Goal: Find specific page/section: Find specific page/section

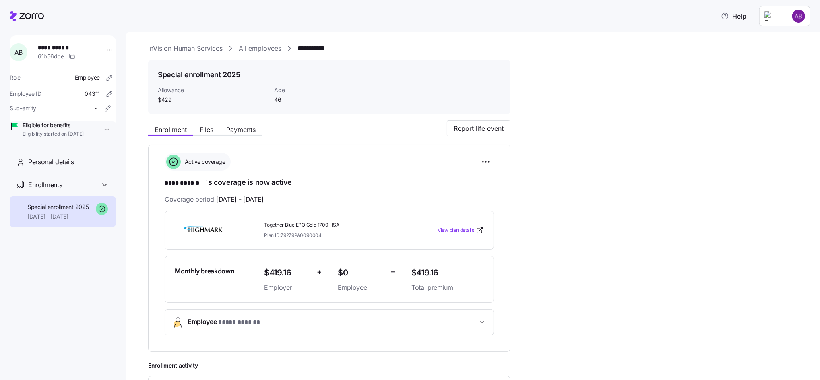
click at [252, 49] on link "All employees" at bounding box center [260, 48] width 43 height 10
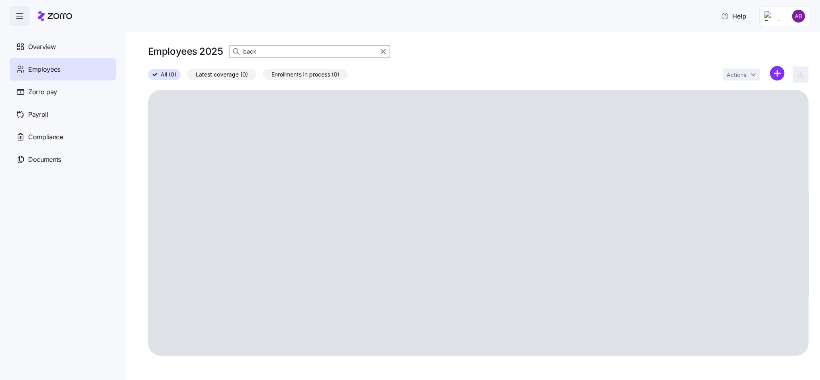
drag, startPoint x: 262, startPoint y: 52, endPoint x: 240, endPoint y: 52, distance: 21.7
click at [240, 52] on div "back" at bounding box center [309, 51] width 161 height 13
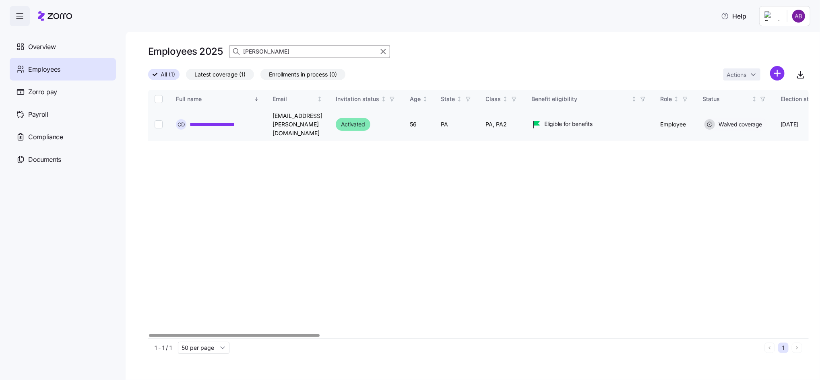
type input "[PERSON_NAME]"
click at [207, 120] on link "**********" at bounding box center [221, 124] width 63 height 8
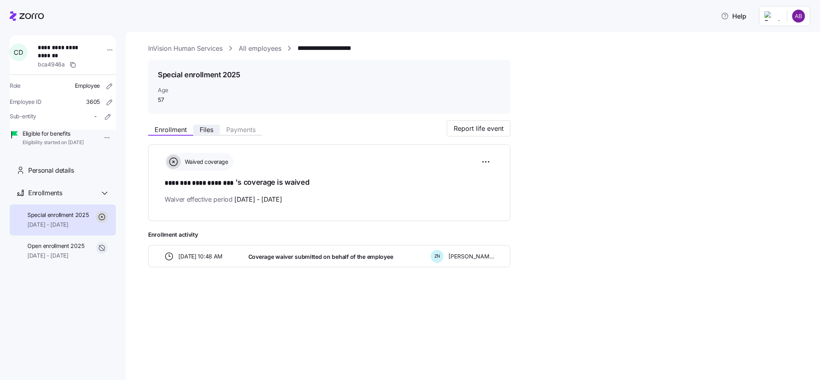
click at [208, 130] on span "Files" at bounding box center [207, 129] width 14 height 6
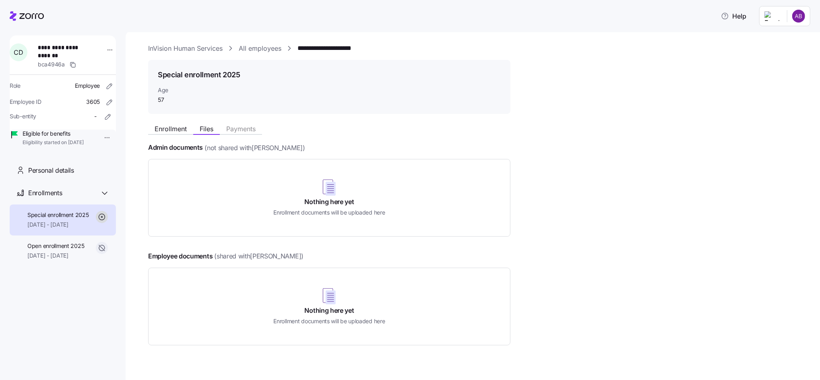
click at [261, 50] on link "All employees" at bounding box center [260, 48] width 43 height 10
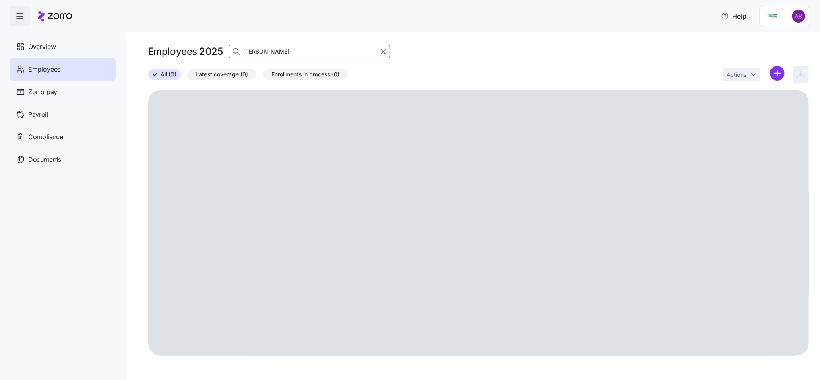
drag, startPoint x: 258, startPoint y: 50, endPoint x: 242, endPoint y: 50, distance: 16.5
click at [242, 50] on div "[PERSON_NAME]" at bounding box center [309, 51] width 161 height 13
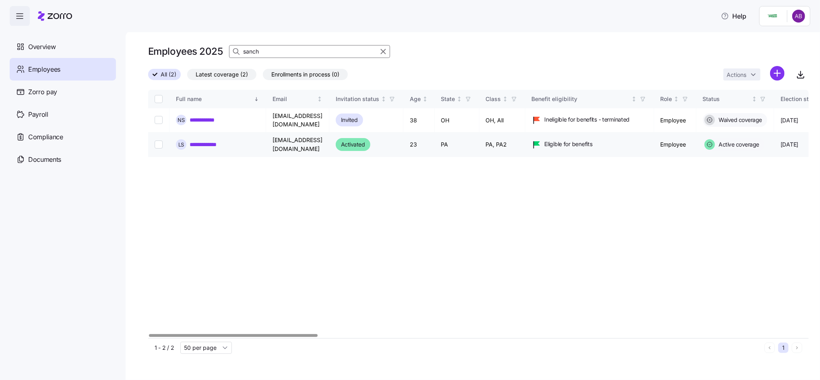
type input "sanch"
click at [215, 142] on link "**********" at bounding box center [209, 145] width 39 height 8
